Goal: Information Seeking & Learning: Understand process/instructions

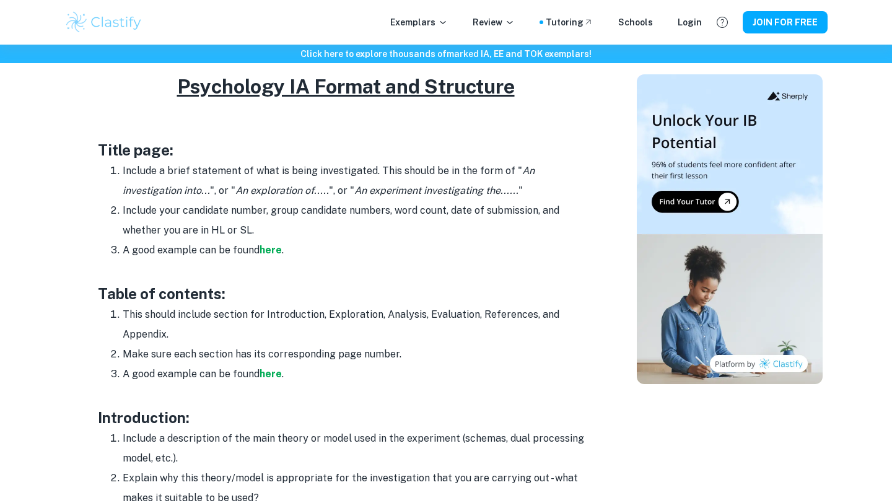
scroll to position [579, 0]
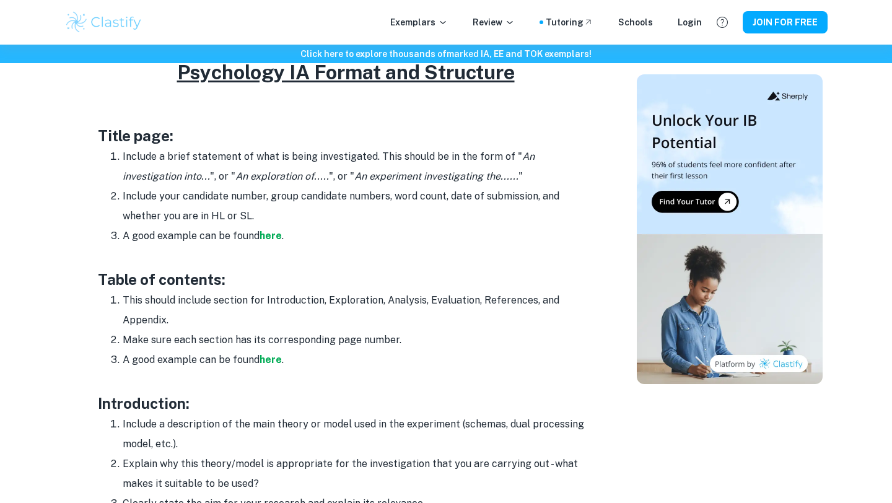
click at [187, 77] on u "Psychology IA Format and Structure" at bounding box center [346, 72] width 338 height 23
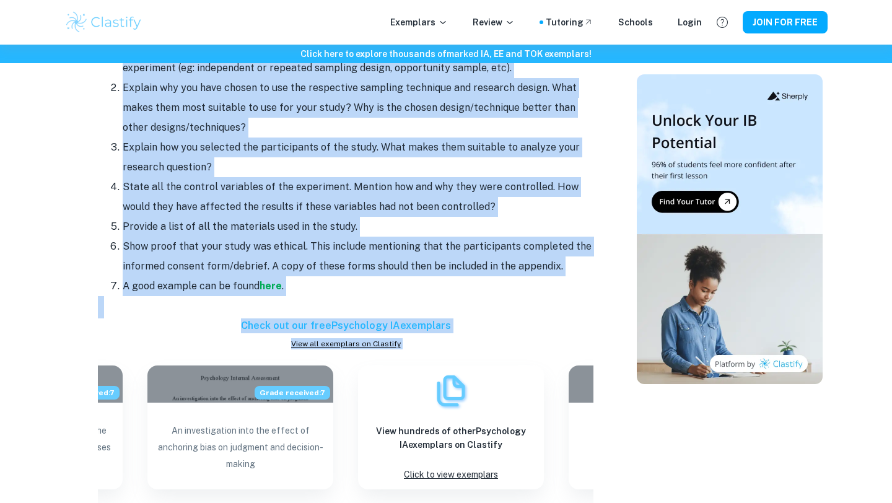
scroll to position [1199, 0]
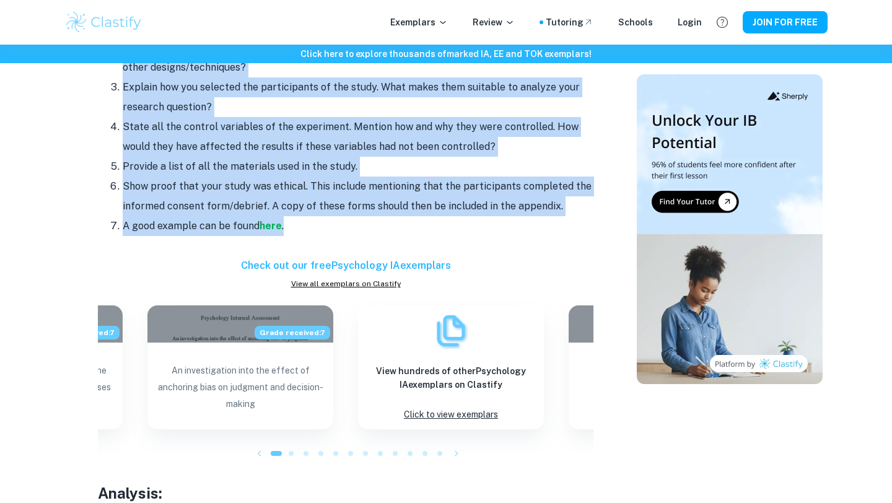
drag, startPoint x: 174, startPoint y: 72, endPoint x: 347, endPoint y: 234, distance: 237.6
click at [347, 234] on div "Have you got your Psychology IA topic selected but are unsure how to begin the …" at bounding box center [346, 303] width 496 height 1995
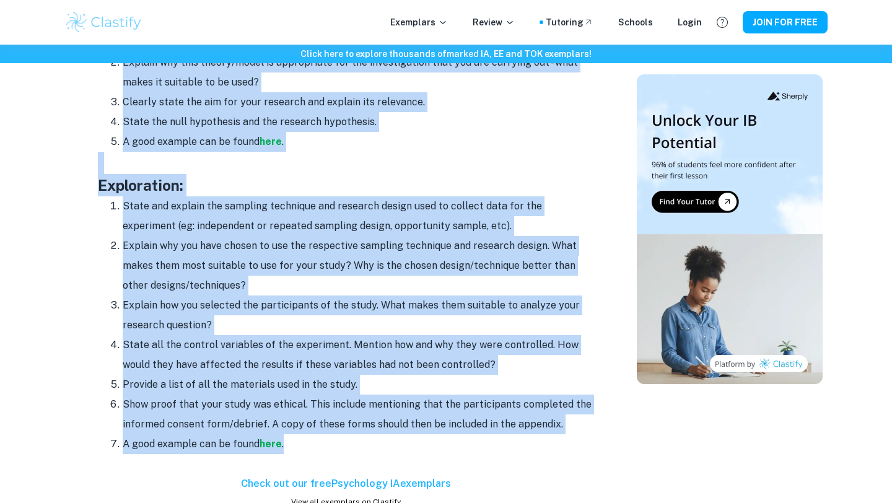
scroll to position [1005, 0]
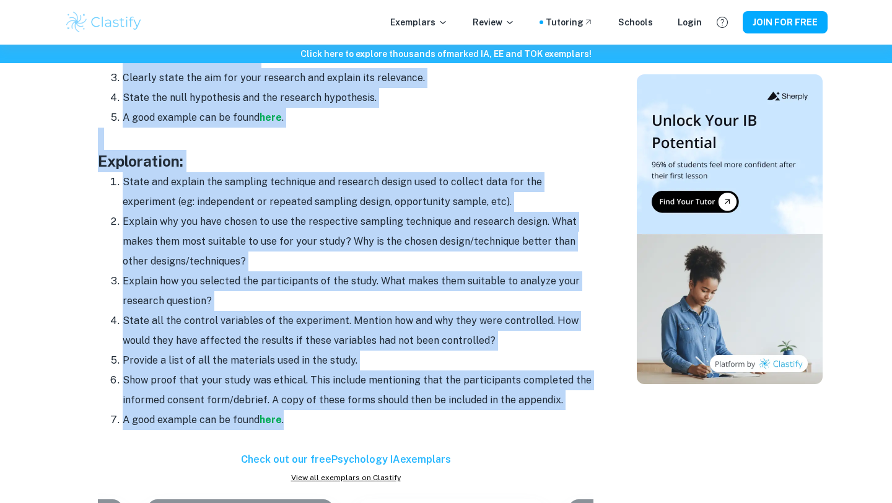
copy div "Loremipsum DO Sitame con Adipiscin Elits doei: Tempori u labor etdolorem al eni…"
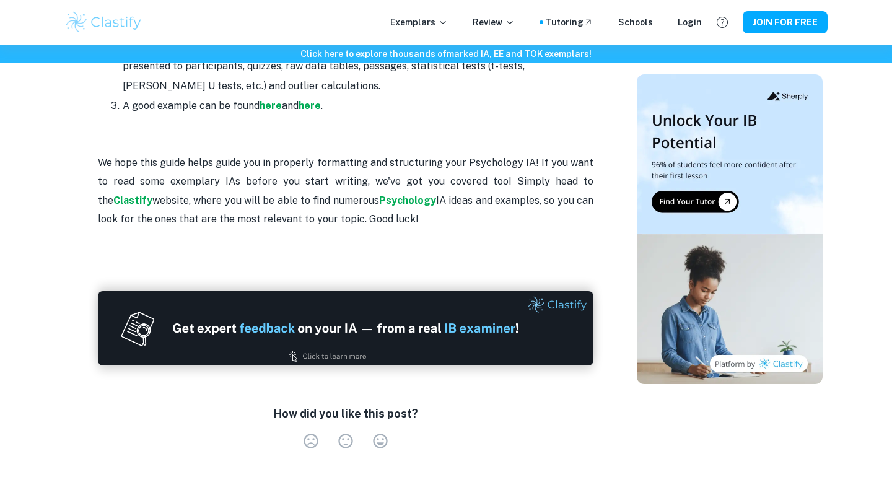
scroll to position [2211, 0]
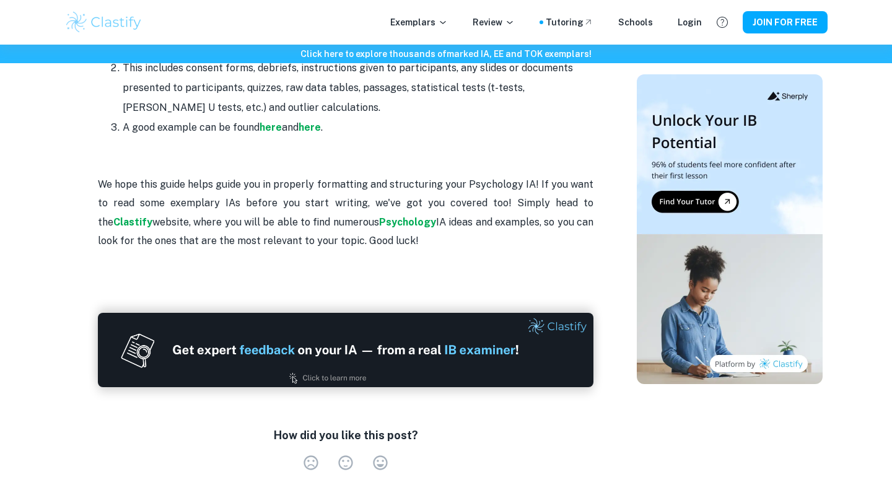
drag, startPoint x: 389, startPoint y: 237, endPoint x: 300, endPoint y: 156, distance: 120.6
click at [300, 157] on p at bounding box center [346, 166] width 496 height 19
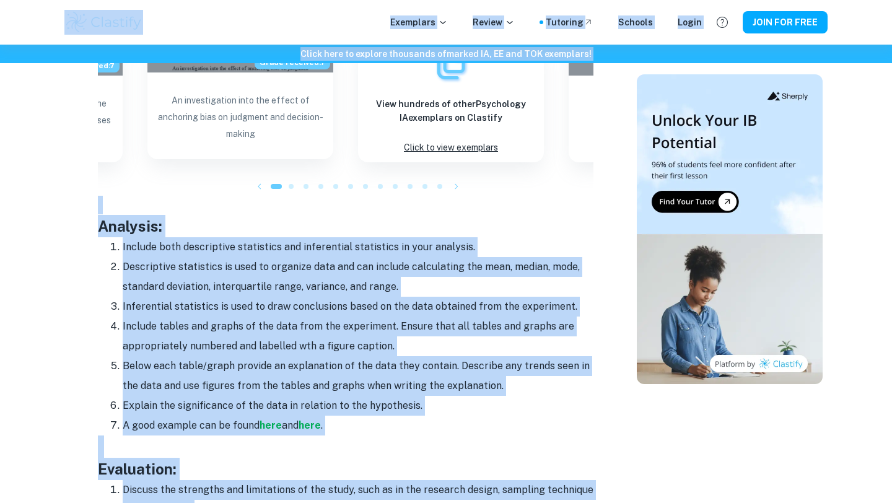
scroll to position [1465, 0]
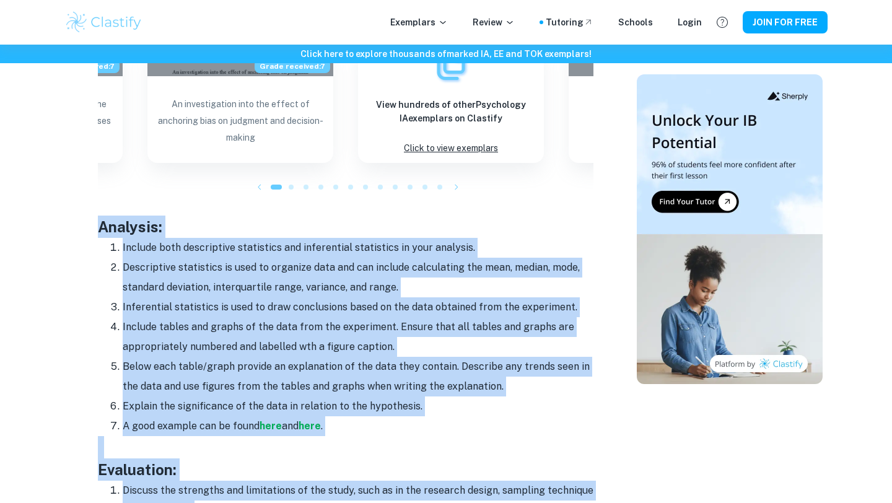
drag, startPoint x: 359, startPoint y: 141, endPoint x: 94, endPoint y: 235, distance: 281.7
copy div "Loremips: Dolorsi amet consectetur adipiscing eli seddoeiusmo temporinci ut lab…"
